Goal: Transaction & Acquisition: Purchase product/service

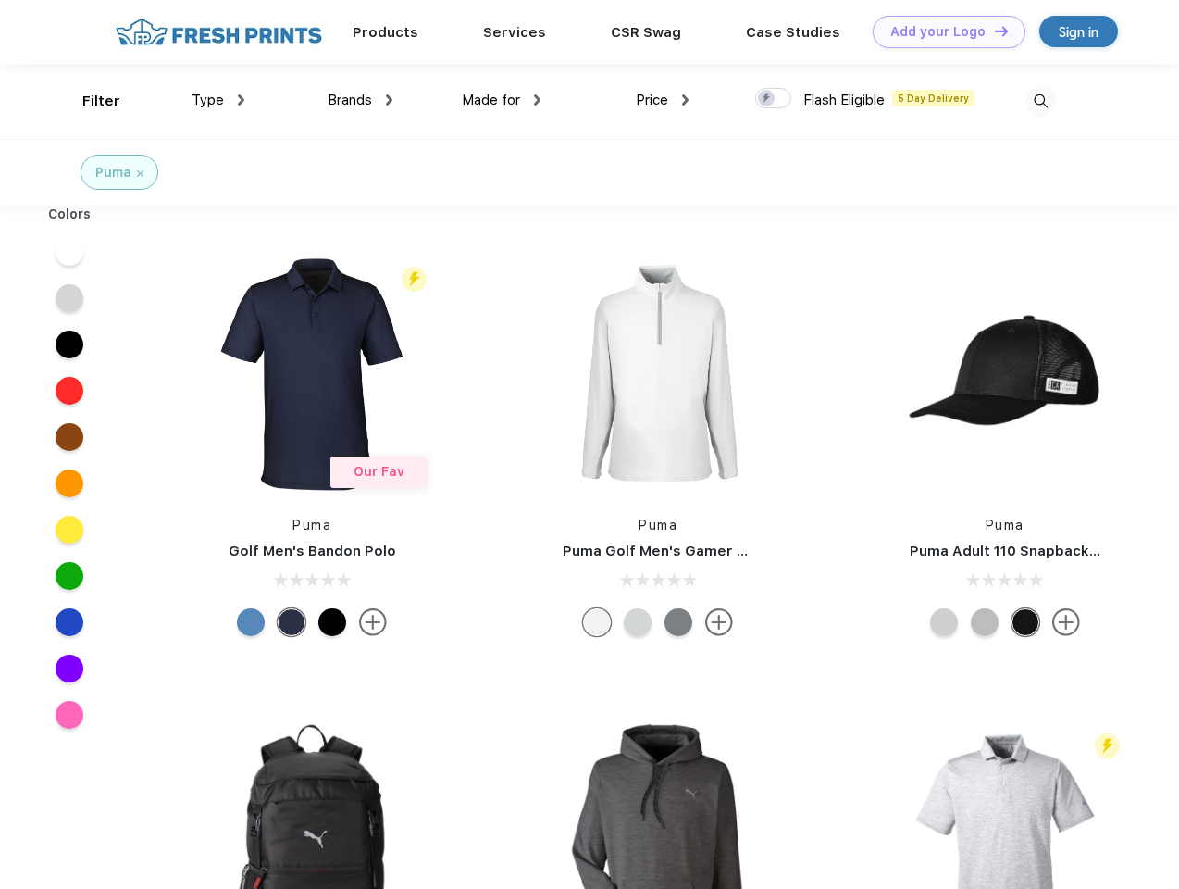
scroll to position [1, 0]
click at [942, 31] on link "Add your Logo Design Tool" at bounding box center [949, 32] width 153 height 32
click at [0, 0] on div "Design Tool" at bounding box center [0, 0] width 0 height 0
click at [993, 31] on link "Add your Logo Design Tool" at bounding box center [949, 32] width 153 height 32
click at [89, 101] on div "Filter" at bounding box center [101, 101] width 38 height 21
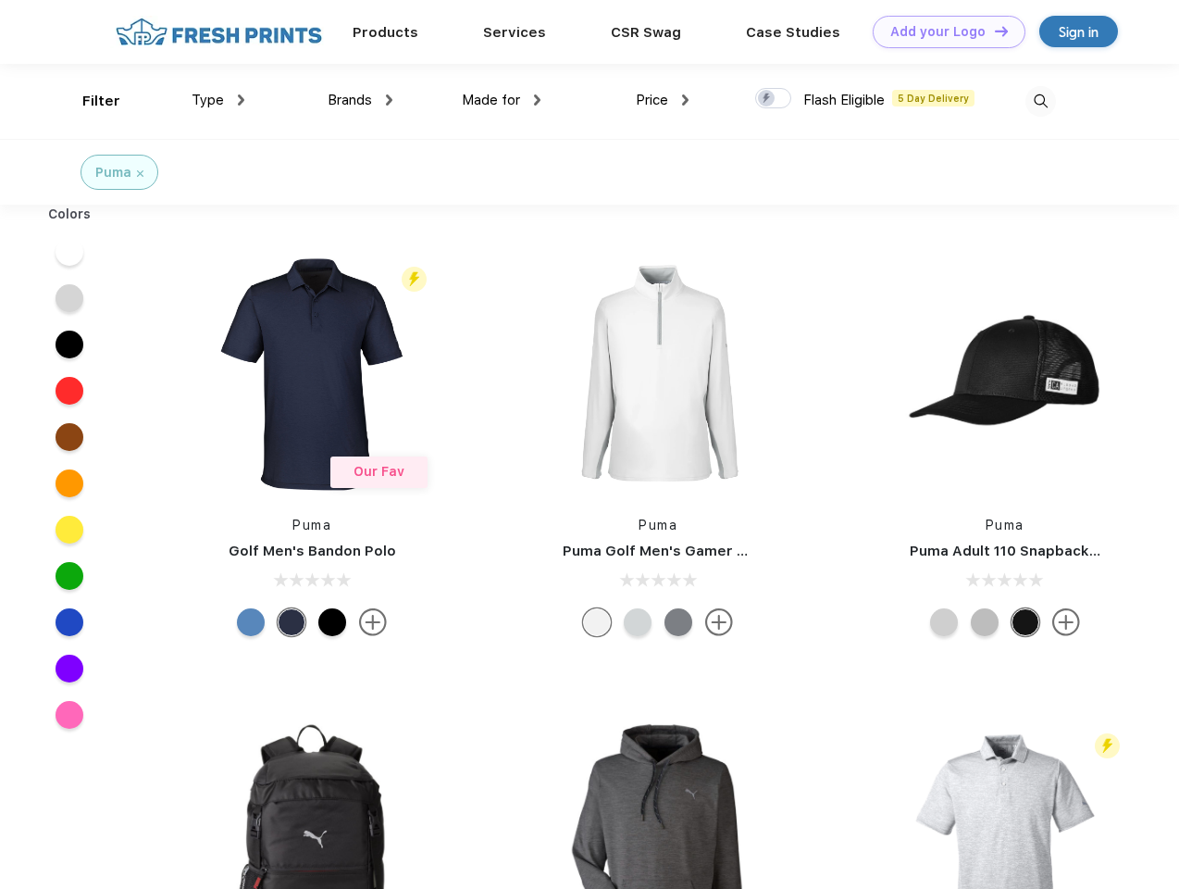
click at [218, 100] on span "Type" at bounding box center [208, 100] width 32 height 17
click at [360, 100] on span "Brands" at bounding box center [350, 100] width 44 height 17
click at [502, 100] on span "Made for" at bounding box center [491, 100] width 58 height 17
click at [663, 100] on span "Price" at bounding box center [652, 100] width 32 height 17
click at [774, 99] on div at bounding box center [773, 98] width 36 height 20
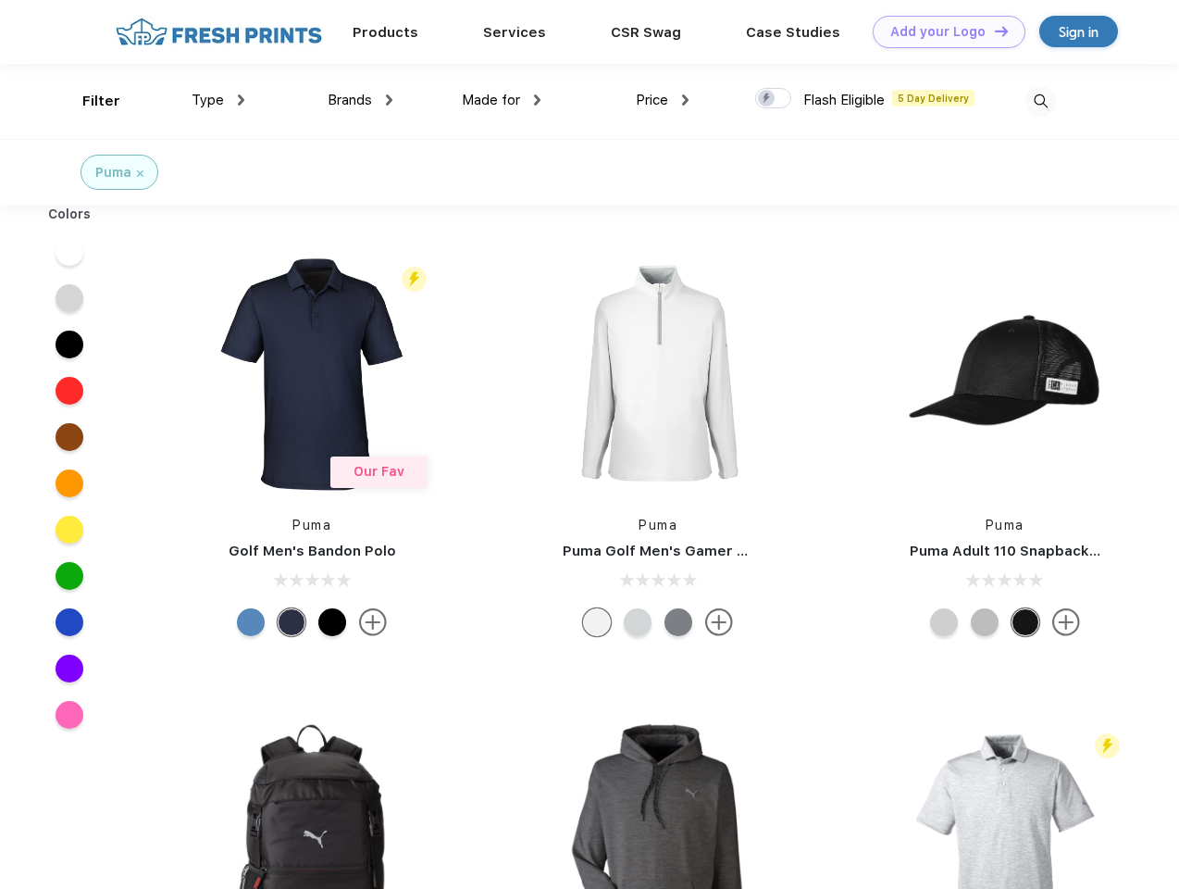
click at [767, 99] on input "checkbox" at bounding box center [761, 93] width 12 height 12
click at [1040, 101] on img at bounding box center [1041, 101] width 31 height 31
